Goal: Find specific page/section: Find specific page/section

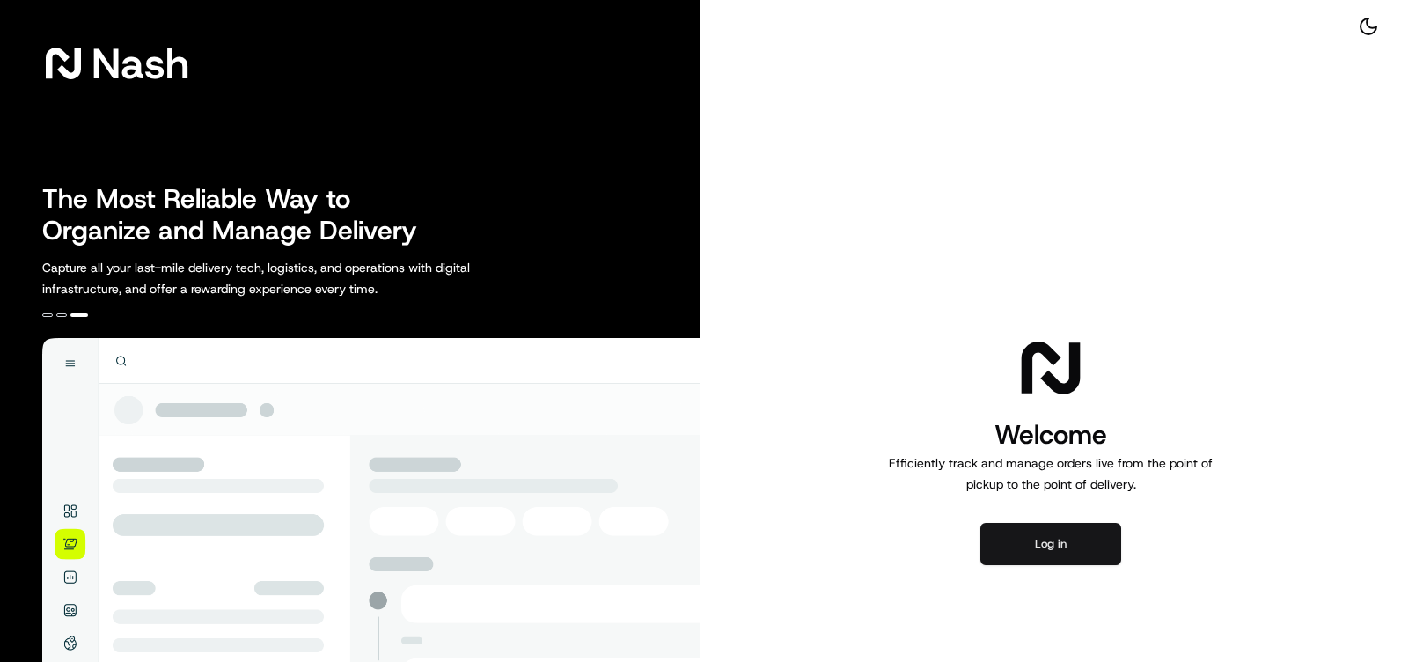
click at [1058, 538] on button "Log in" at bounding box center [1050, 544] width 141 height 42
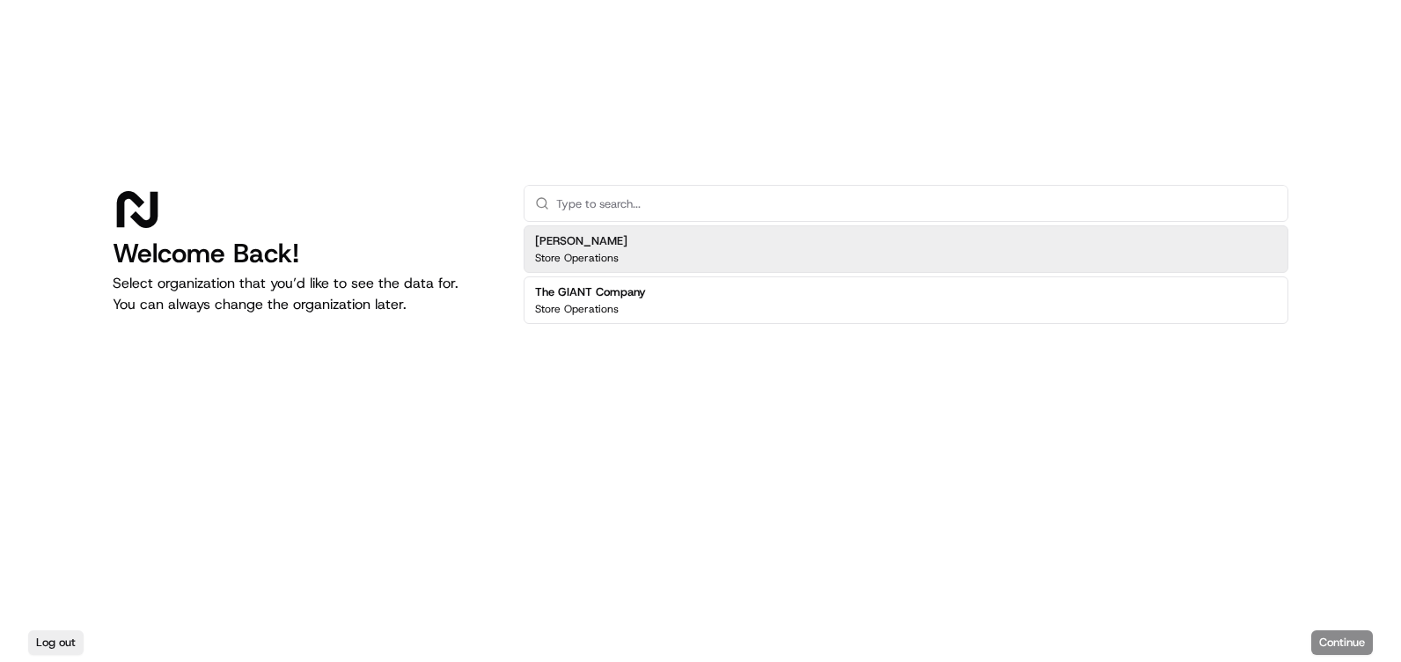
click at [635, 260] on div "[PERSON_NAME] Store Operations" at bounding box center [905, 249] width 765 height 48
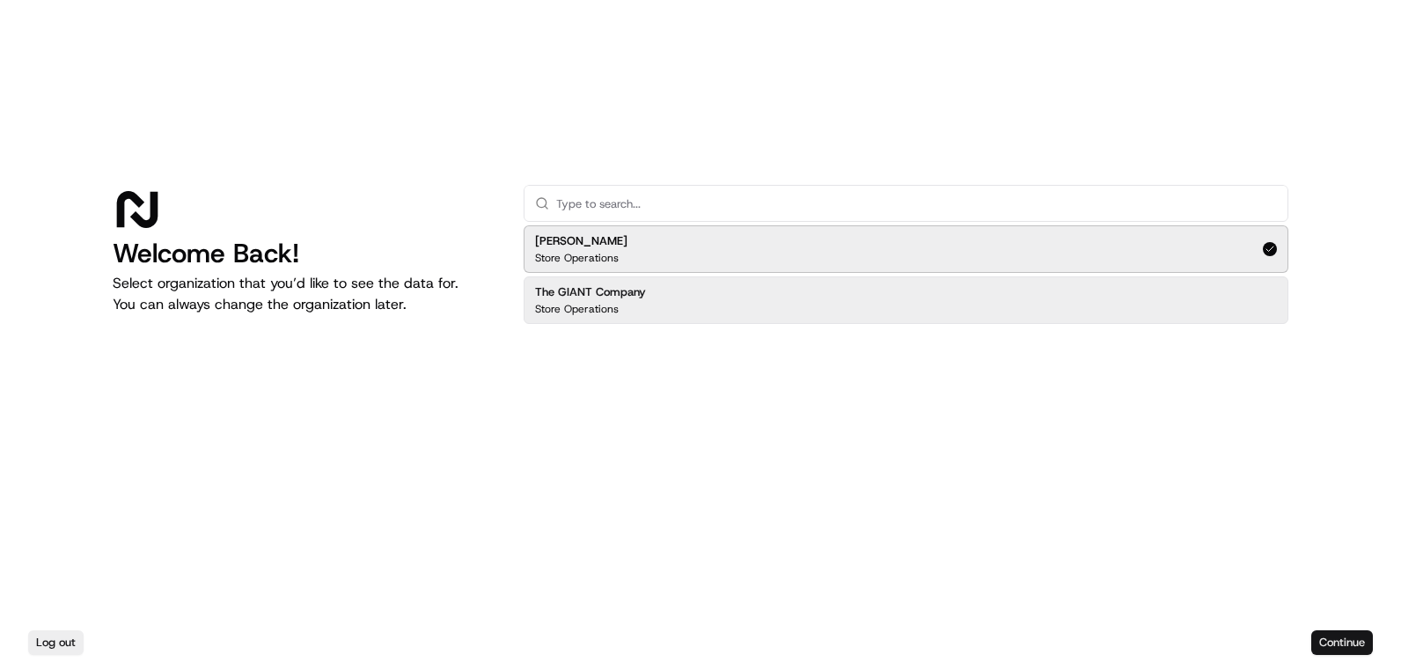
click at [1334, 649] on button "Continue" at bounding box center [1342, 642] width 62 height 25
